Goal: Find contact information

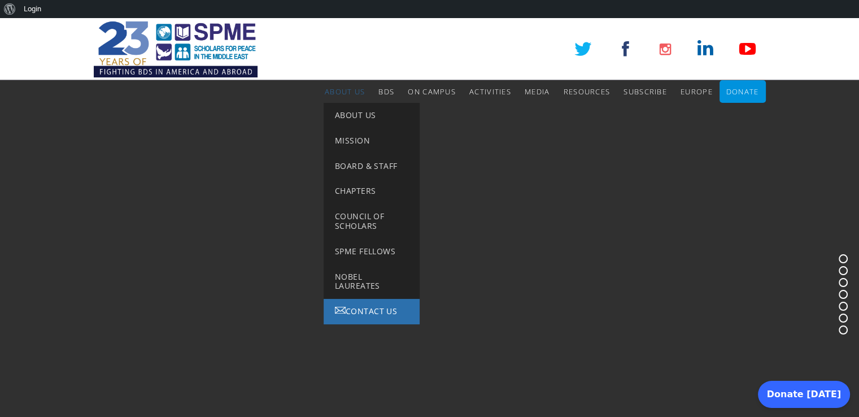
click at [352, 310] on span "Contact Us" at bounding box center [371, 311] width 51 height 11
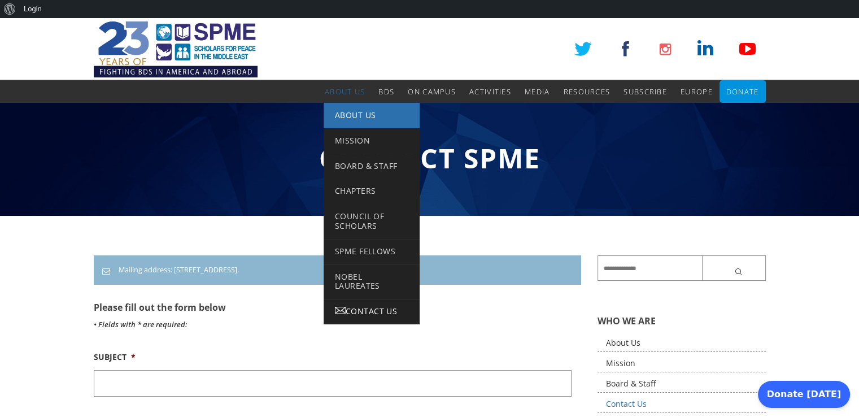
click at [342, 107] on link "About Us" at bounding box center [372, 115] width 96 height 25
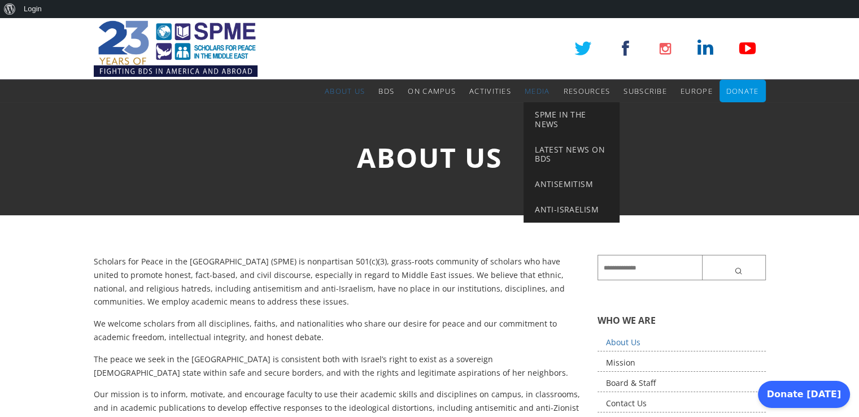
click at [538, 94] on span "Media" at bounding box center [537, 91] width 25 height 10
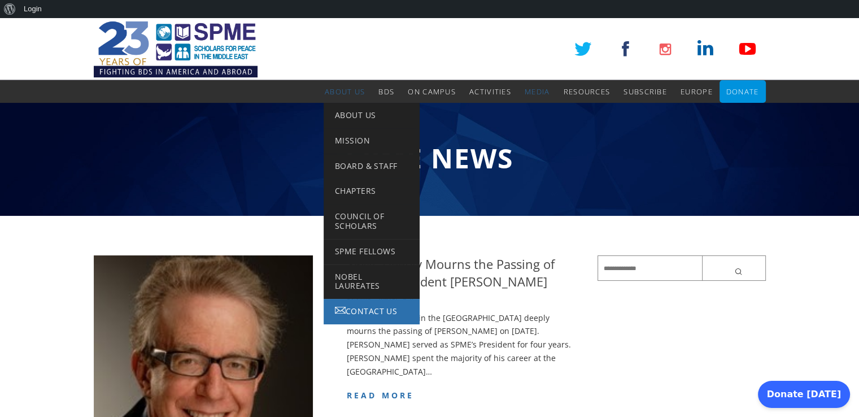
click at [355, 307] on span "Contact Us" at bounding box center [371, 311] width 51 height 11
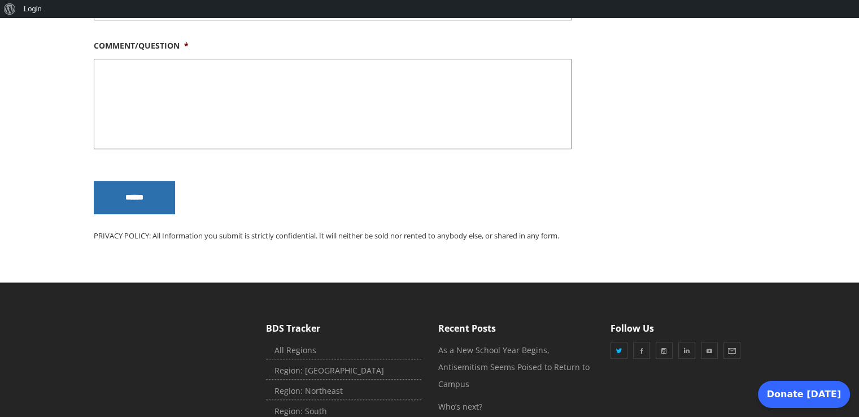
scroll to position [682, 0]
